Goal: Entertainment & Leisure: Consume media (video, audio)

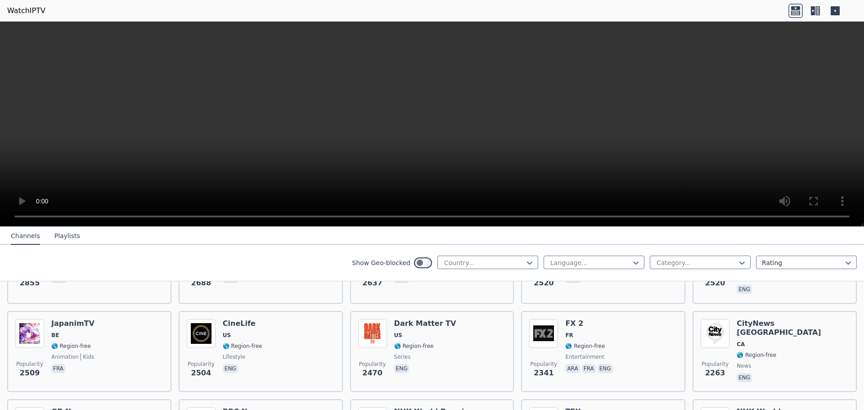
scroll to position [450, 0]
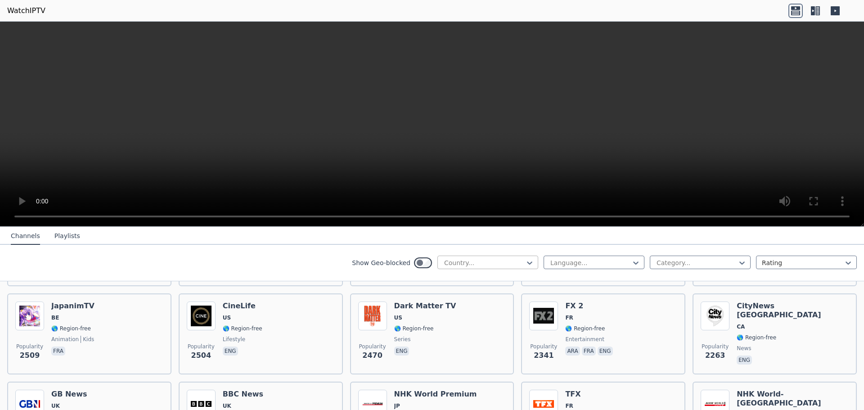
click at [466, 263] on div at bounding box center [484, 262] width 82 height 9
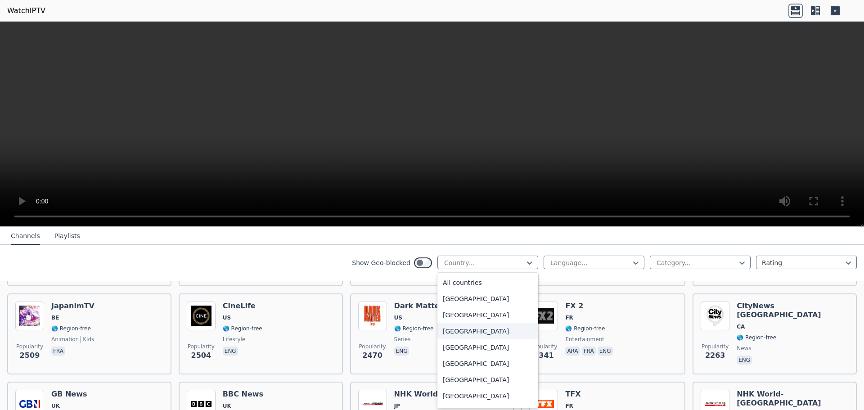
click at [459, 333] on div "[GEOGRAPHIC_DATA]" at bounding box center [487, 331] width 101 height 16
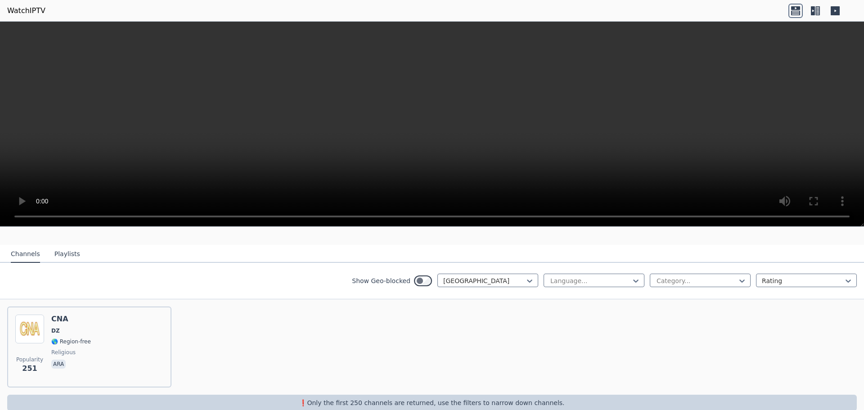
scroll to position [88, 0]
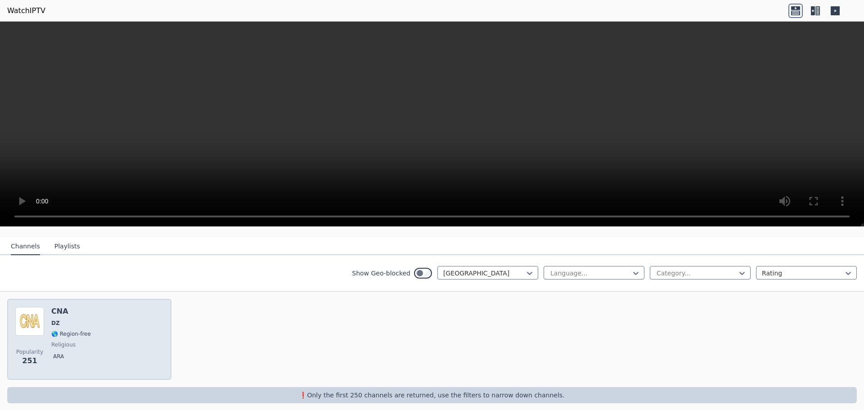
click at [102, 318] on div "Popularity 251 CNA DZ 🌎 Region-free religious ara" at bounding box center [89, 339] width 148 height 65
click at [51, 326] on div "Popularity 251 CNA DZ 🌎 Region-free religious ara" at bounding box center [89, 339] width 148 height 65
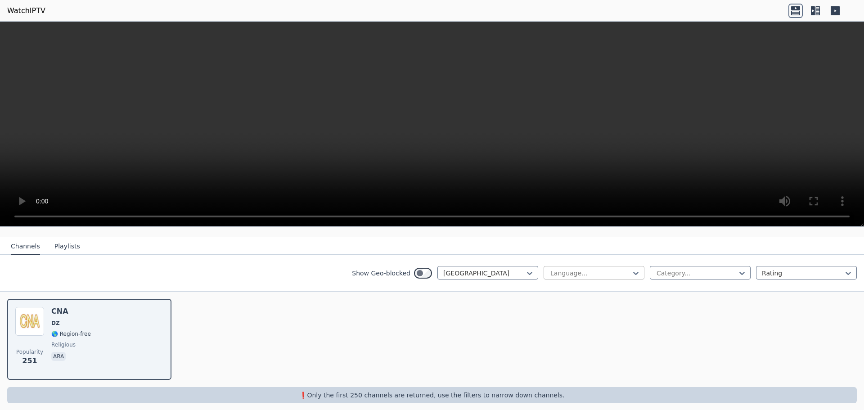
click at [601, 269] on div at bounding box center [591, 273] width 82 height 9
click at [600, 269] on div at bounding box center [591, 273] width 82 height 9
click at [515, 81] on video at bounding box center [432, 124] width 864 height 205
click at [514, 81] on video at bounding box center [432, 124] width 864 height 205
click at [54, 240] on button "Playlists" at bounding box center [67, 246] width 26 height 17
